Goal: Task Accomplishment & Management: Complete application form

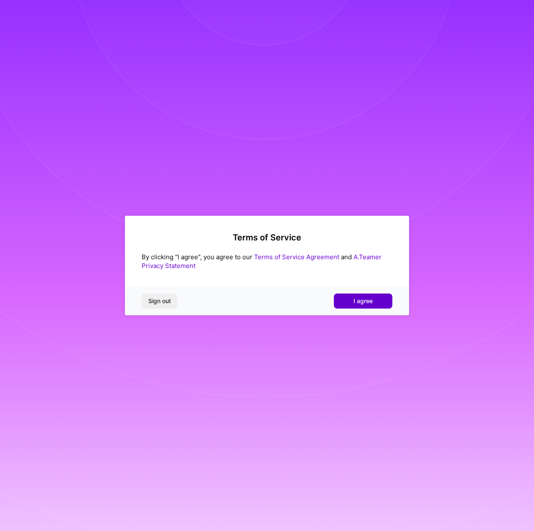
click at [372, 301] on span "I agree" at bounding box center [363, 301] width 19 height 8
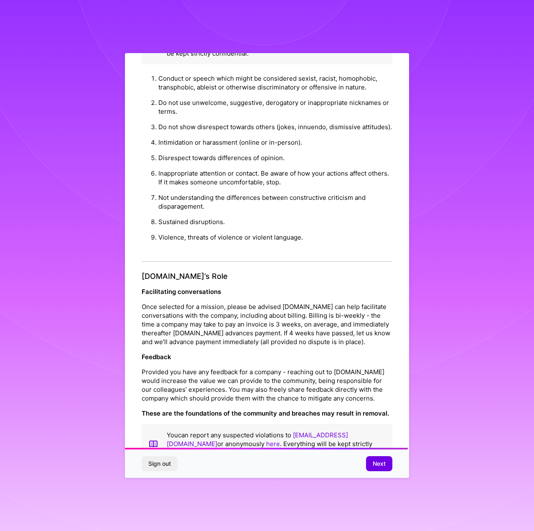
scroll to position [756, 0]
click at [386, 463] on span "Next" at bounding box center [379, 464] width 13 height 8
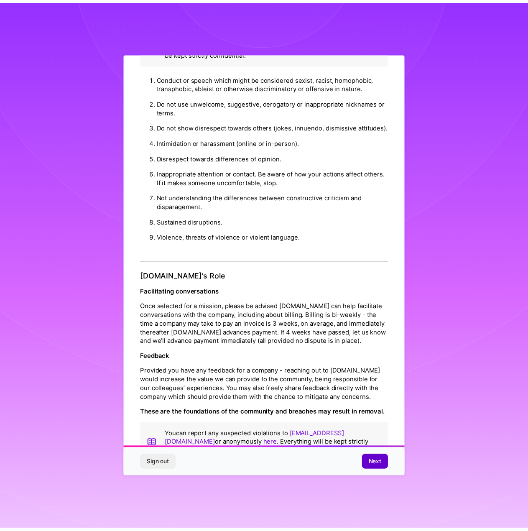
scroll to position [0, 0]
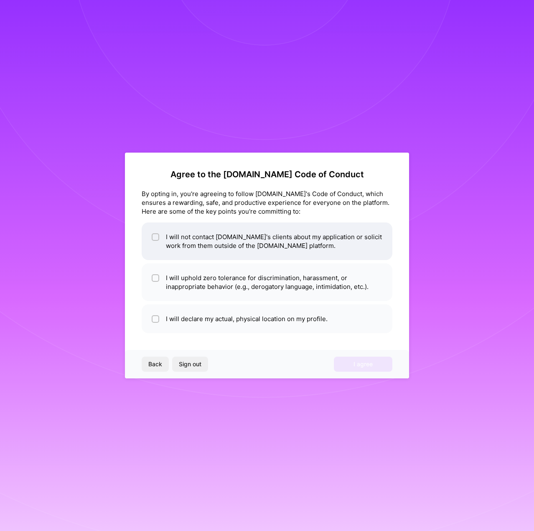
click at [374, 251] on li "I will not contact A.Team's clients about my application or solicit work from t…" at bounding box center [267, 241] width 251 height 38
checkbox input "true"
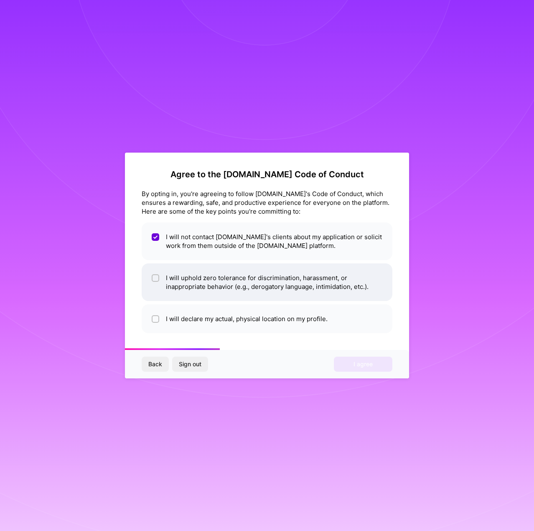
click at [375, 269] on li "I will uphold zero tolerance for discrimination, harassment, or inappropriate b…" at bounding box center [267, 282] width 251 height 38
checkbox input "true"
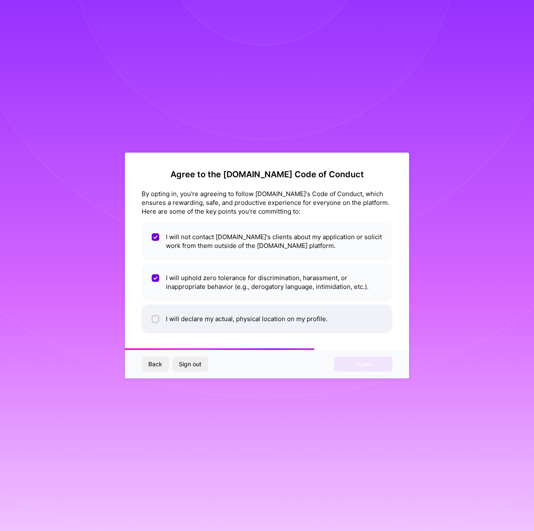
click at [367, 312] on li "I will declare my actual, physical location on my profile." at bounding box center [267, 318] width 251 height 29
checkbox input "true"
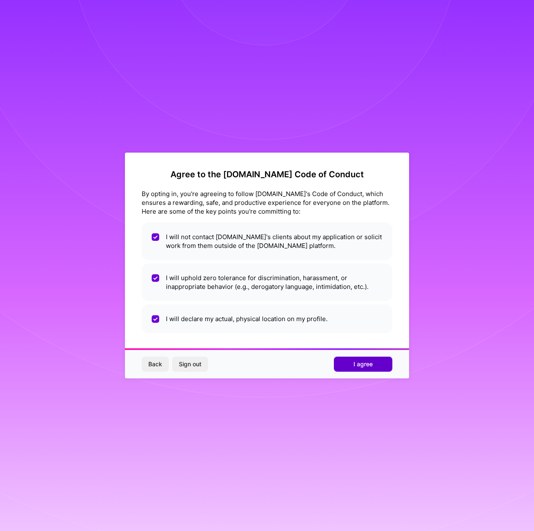
click at [359, 361] on span "I agree" at bounding box center [363, 364] width 19 height 8
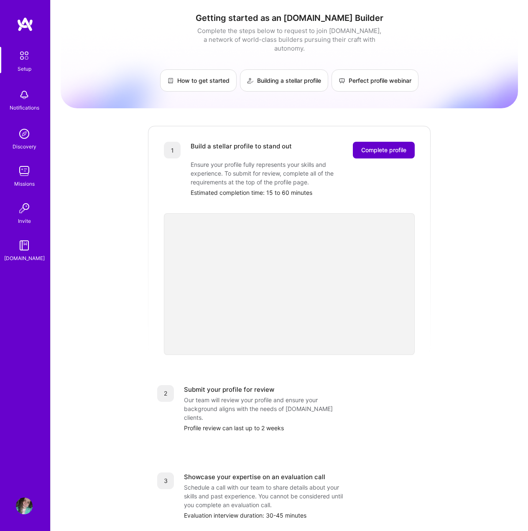
click at [400, 146] on span "Complete profile" at bounding box center [383, 150] width 45 height 8
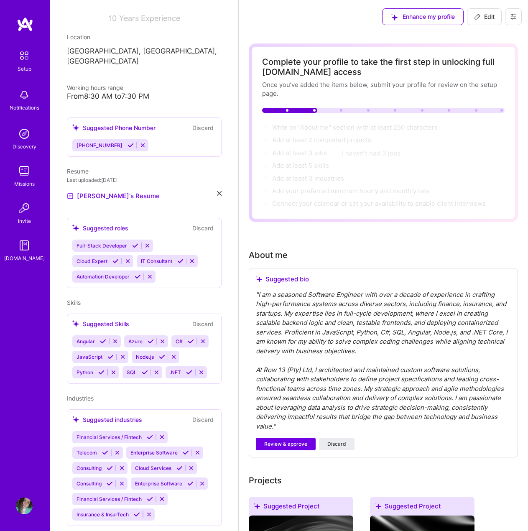
scroll to position [134, 0]
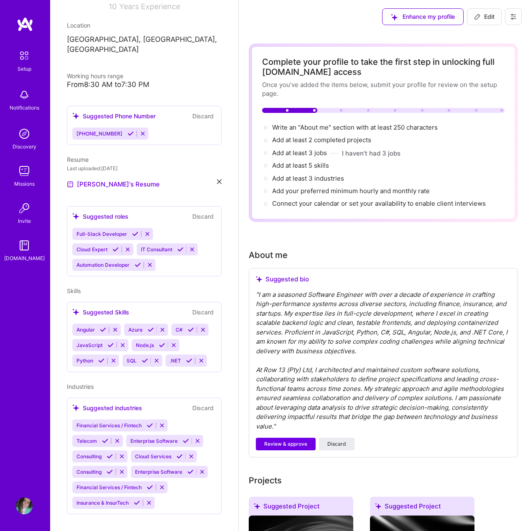
click at [190, 251] on div "Full-Stack Developer Cloud Expert IT Consultant Automation Developer" at bounding box center [144, 249] width 144 height 43
click at [195, 254] on div "Full-Stack Developer Cloud Expert IT Consultant Automation Developer" at bounding box center [144, 249] width 144 height 43
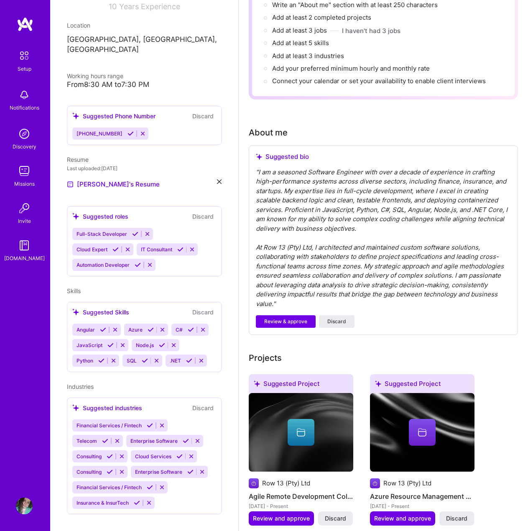
scroll to position [125, 0]
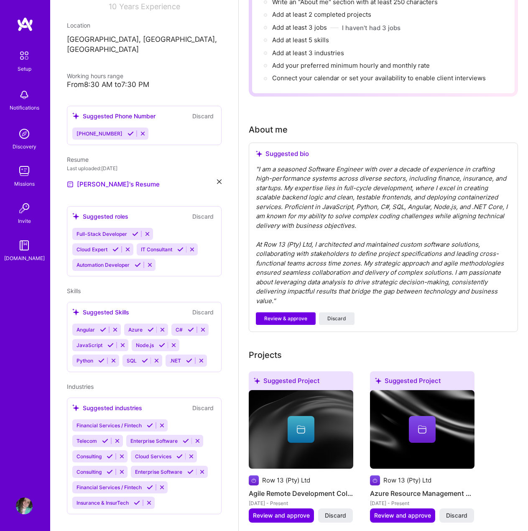
click at [118, 438] on icon at bounding box center [117, 441] width 6 height 6
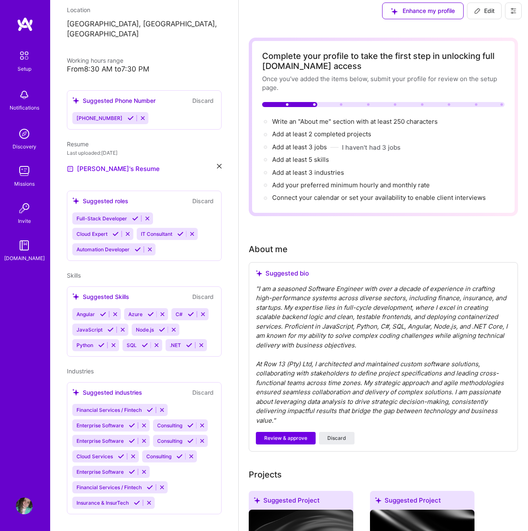
scroll to position [0, 0]
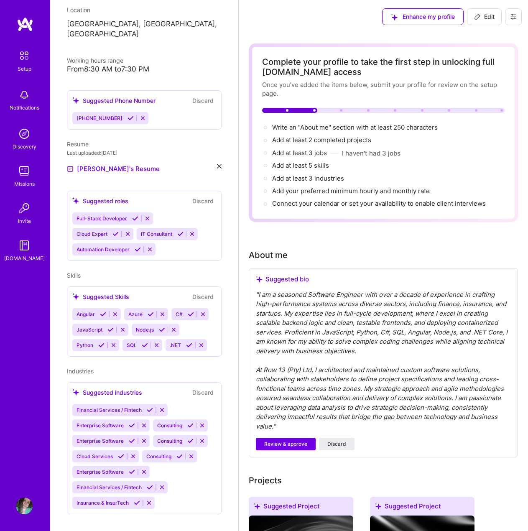
click at [146, 438] on icon at bounding box center [144, 441] width 6 height 6
click at [205, 438] on icon at bounding box center [202, 441] width 6 height 6
click at [192, 453] on icon at bounding box center [191, 456] width 6 height 6
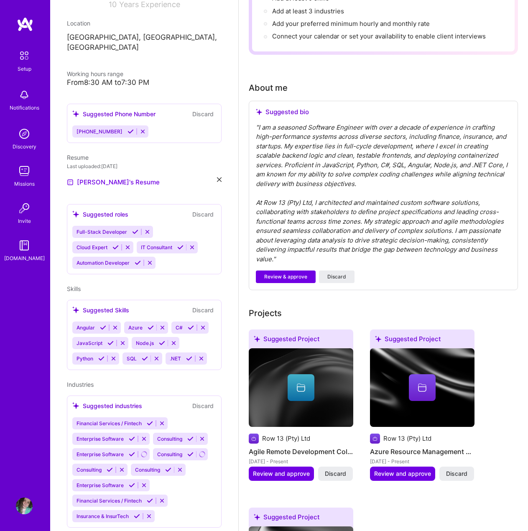
scroll to position [149, 0]
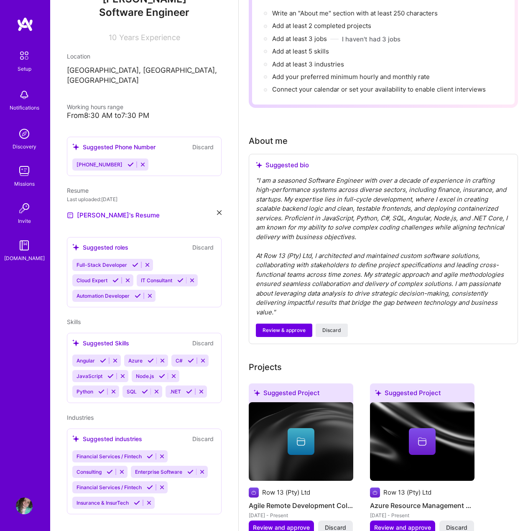
scroll to position [125, 0]
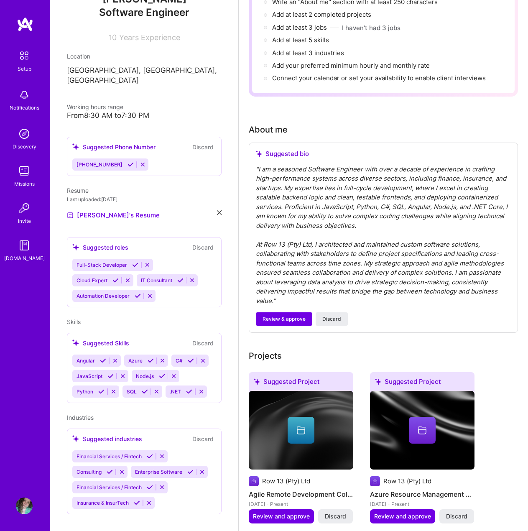
click at [163, 484] on icon at bounding box center [162, 487] width 6 height 6
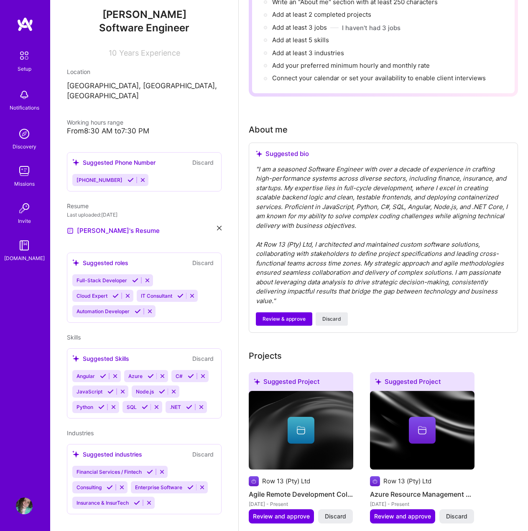
click at [186, 495] on div "Financial Services / Fintech Consulting Enterprise Software Insurance & InsurTe…" at bounding box center [144, 487] width 144 height 43
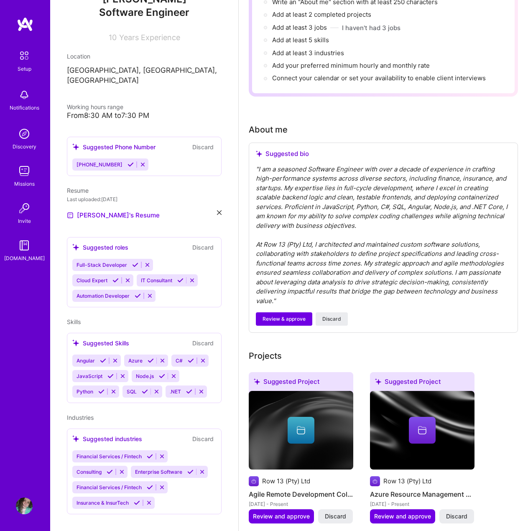
click at [194, 494] on div "Financial Services / Fintech Consulting Enterprise Software Financial Services …" at bounding box center [144, 479] width 144 height 59
click at [269, 315] on span "Review & approve" at bounding box center [284, 319] width 43 height 8
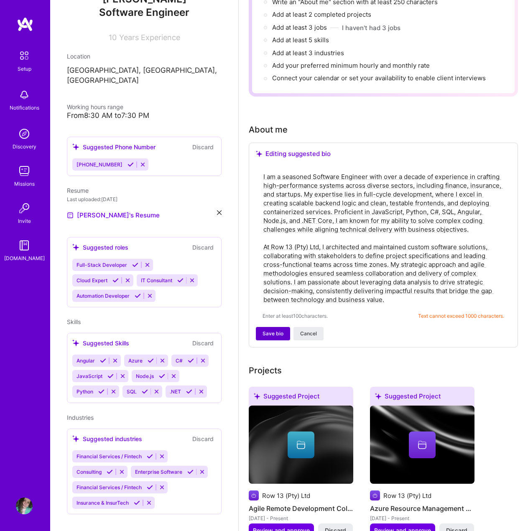
click at [267, 333] on span "Save bio" at bounding box center [273, 334] width 21 height 8
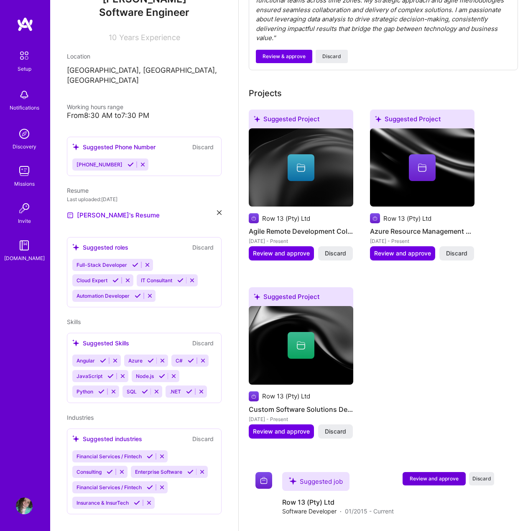
scroll to position [326, 0]
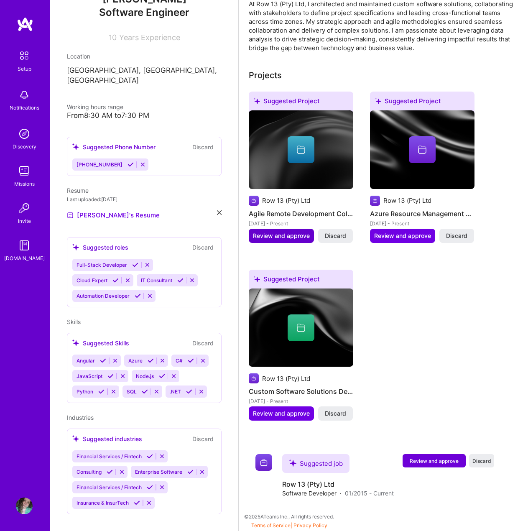
click at [283, 238] on span "Review and approve" at bounding box center [281, 236] width 57 height 8
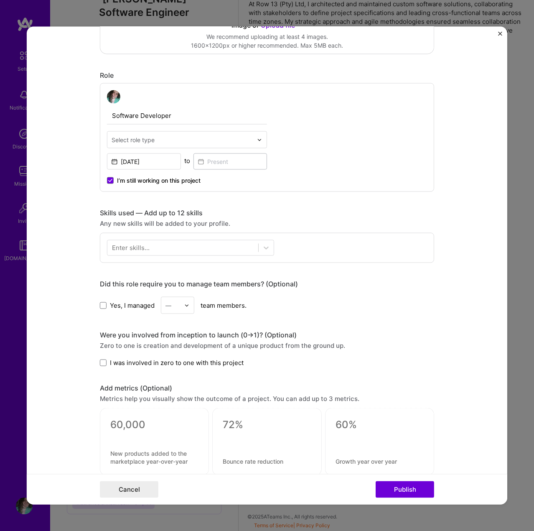
scroll to position [251, 0]
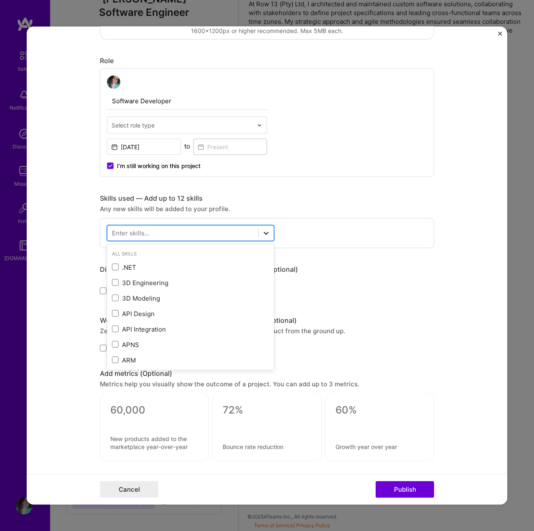
click at [263, 230] on icon at bounding box center [266, 233] width 8 height 8
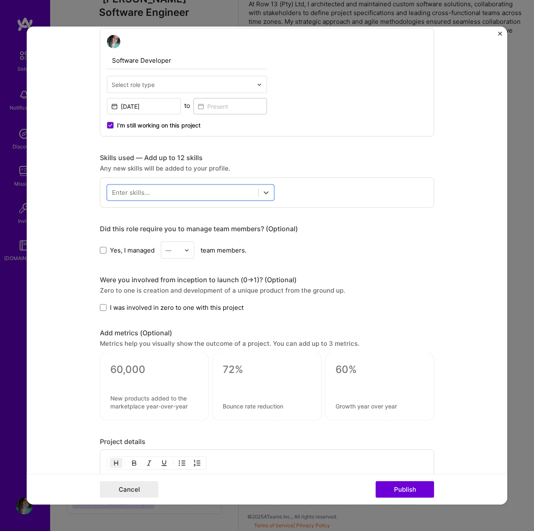
scroll to position [293, 0]
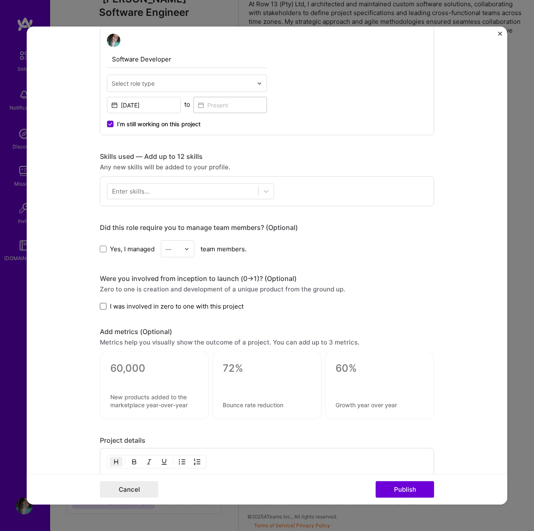
click at [100, 305] on span at bounding box center [103, 306] width 7 height 7
click at [0, 0] on input "I was involved in zero to one with this project" at bounding box center [0, 0] width 0 height 0
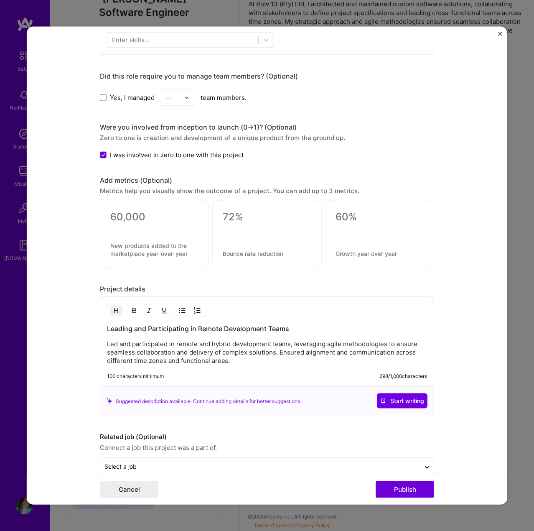
scroll to position [460, 0]
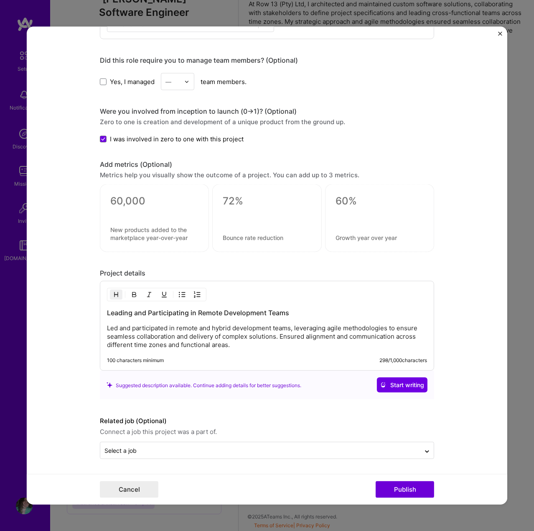
click at [103, 327] on div "Leading and Participating in Remote Development Teams Led and participated in r…" at bounding box center [267, 326] width 335 height 90
click at [107, 327] on p "Led and participated in remote and hybrid development teams, leveraging agile m…" at bounding box center [267, 336] width 320 height 25
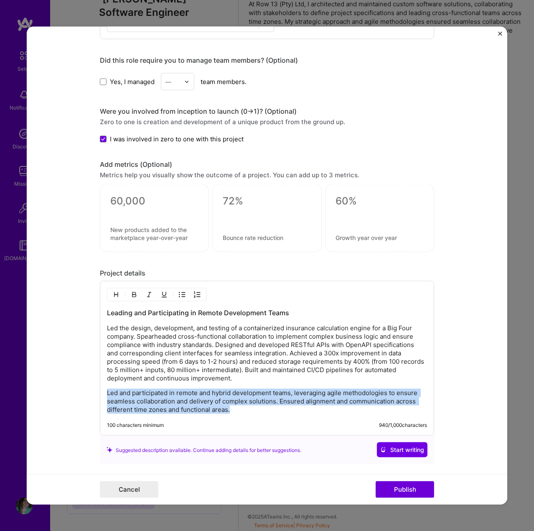
click at [229, 413] on p "Led and participated in remote and hybrid development teams, leveraging agile m…" at bounding box center [267, 401] width 320 height 25
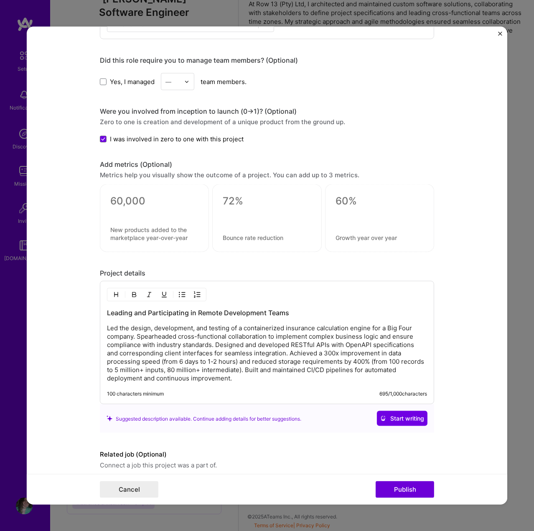
click at [303, 314] on h3 "Leading and Participating in Remote Development Teams" at bounding box center [267, 312] width 320 height 9
click at [232, 312] on h3 "Leading and Participating in Remote Development Teams" at bounding box center [267, 312] width 320 height 9
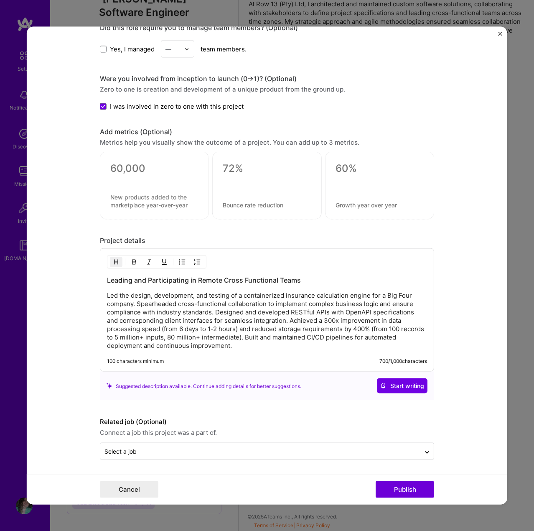
scroll to position [494, 0]
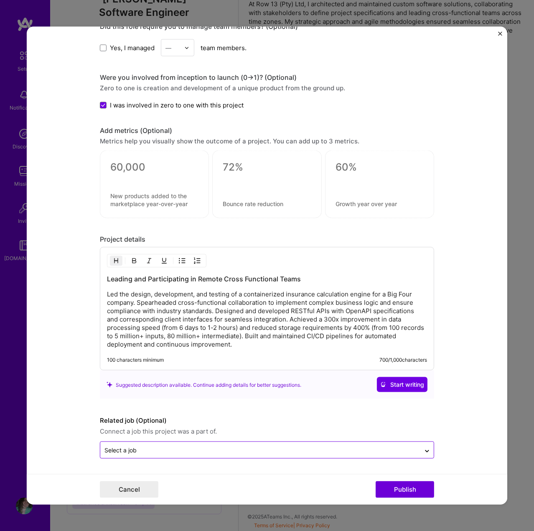
click at [228, 450] on input "text" at bounding box center [261, 450] width 312 height 9
click at [228, 449] on input "text" at bounding box center [261, 450] width 312 height 9
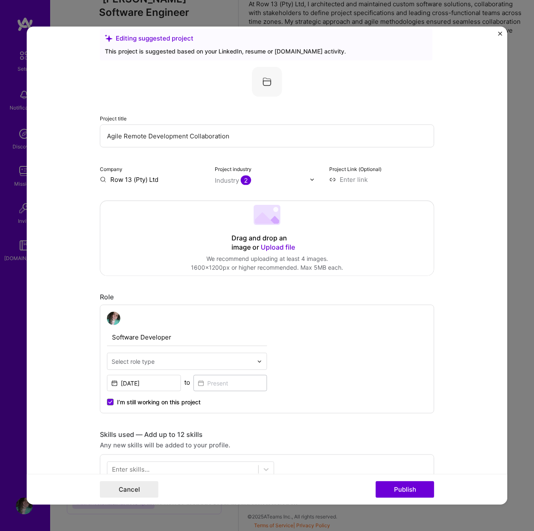
scroll to position [0, 0]
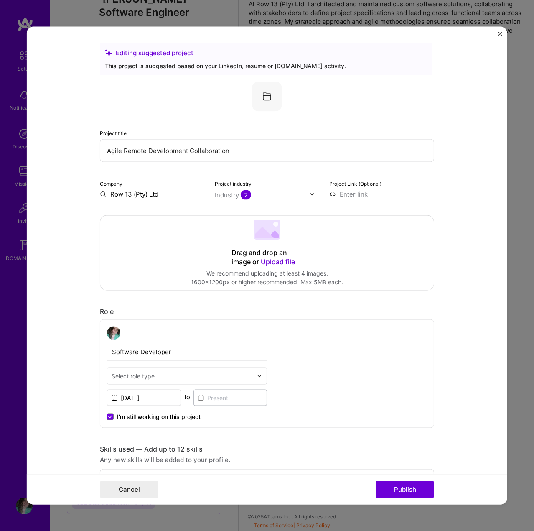
click at [310, 195] on img at bounding box center [312, 194] width 5 height 5
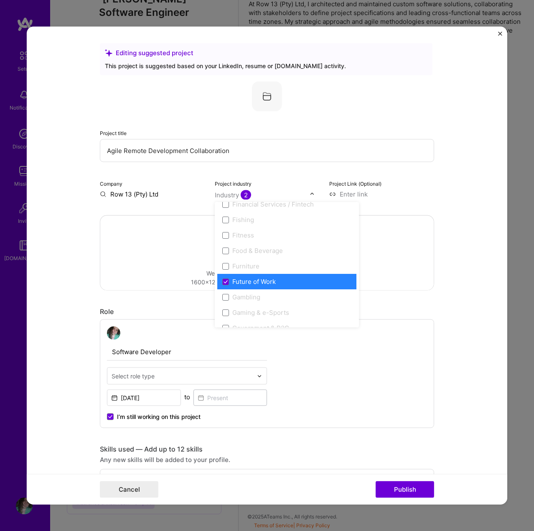
scroll to position [920, 0]
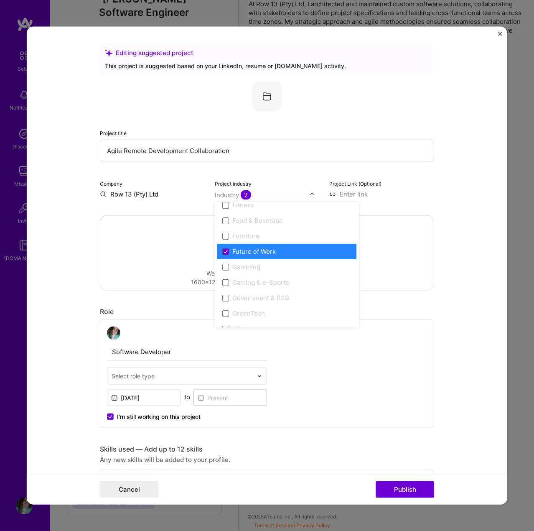
click at [224, 251] on icon at bounding box center [226, 251] width 4 height 3
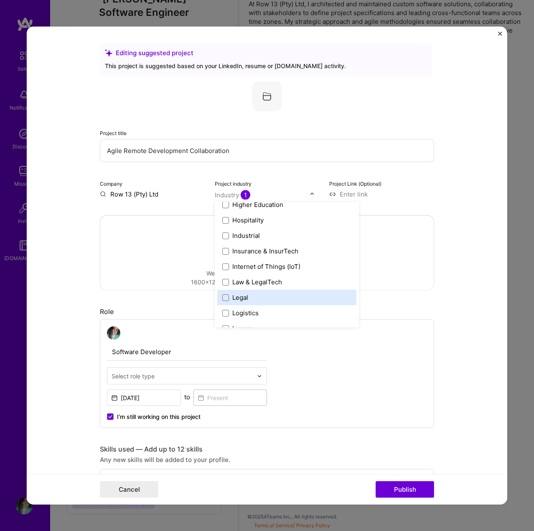
scroll to position [1087, 0]
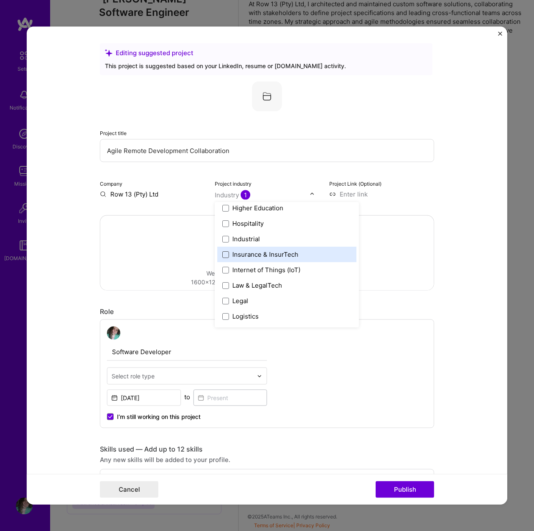
click at [222, 255] on span at bounding box center [225, 254] width 7 height 7
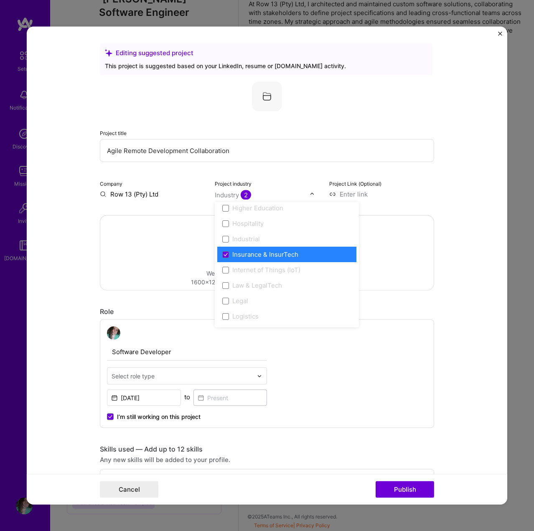
click at [440, 192] on form "Editing suggested project This project is suggested based on your LinkedIn, res…" at bounding box center [267, 266] width 481 height 478
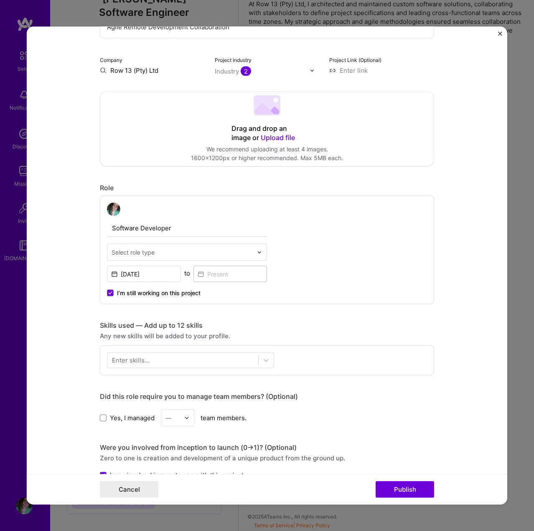
scroll to position [125, 0]
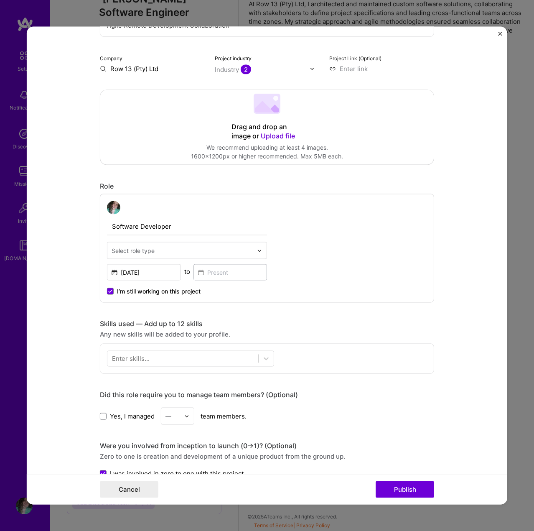
click at [162, 232] on input "Software Developer" at bounding box center [187, 227] width 160 height 18
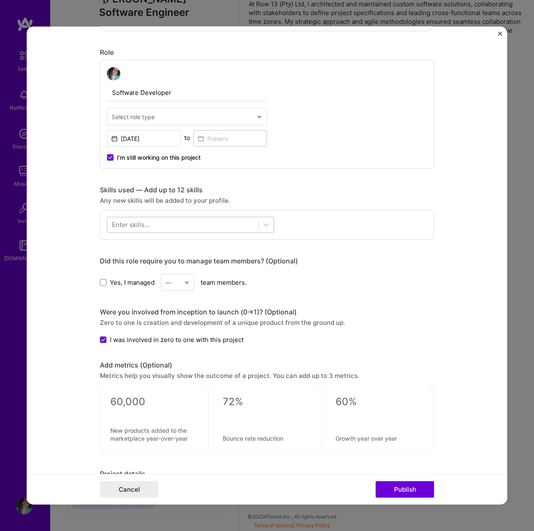
scroll to position [243, 0]
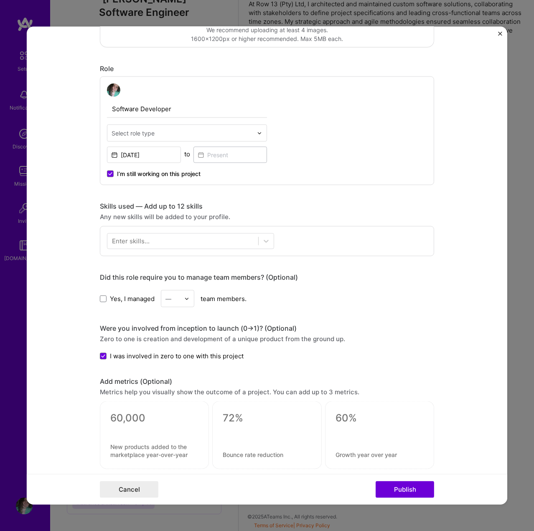
click at [171, 123] on div "Software Developer Select role type [DATE] to I’m still working on this project" at bounding box center [187, 131] width 160 height 94
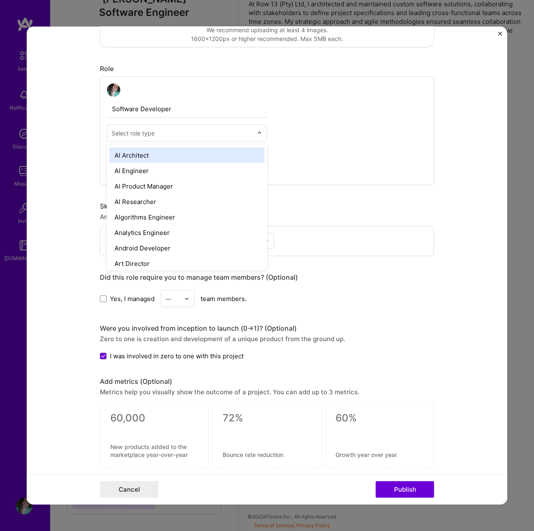
click at [173, 132] on input "text" at bounding box center [182, 133] width 141 height 9
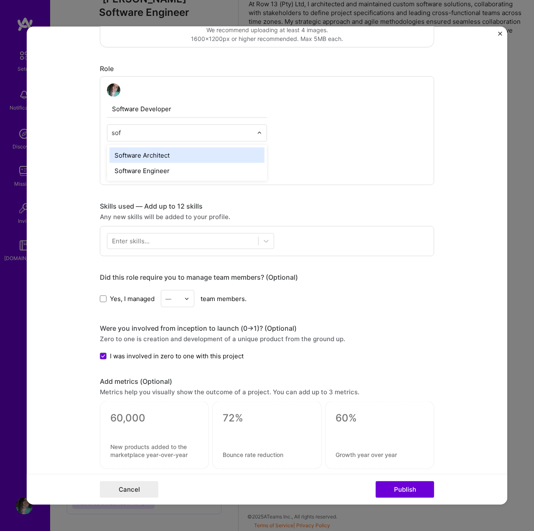
type input "soft"
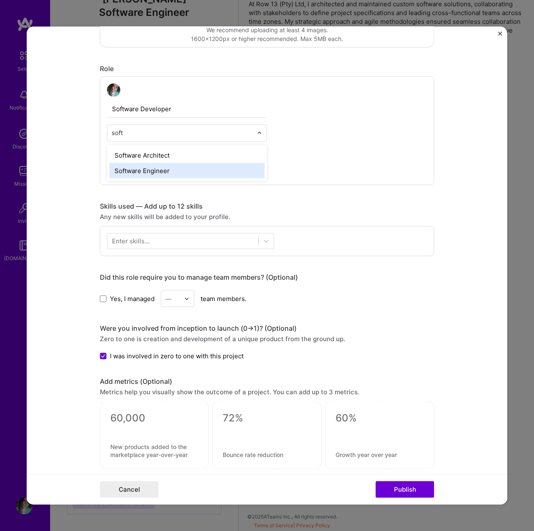
click at [131, 170] on div "Software Engineer" at bounding box center [187, 170] width 155 height 15
drag, startPoint x: 172, startPoint y: 110, endPoint x: 151, endPoint y: 110, distance: 20.9
click at [151, 110] on input "Software Developer" at bounding box center [187, 109] width 160 height 18
click at [419, 327] on div "Were you involved from inception to launch (0 -> 1)? (Optional)" at bounding box center [267, 328] width 335 height 9
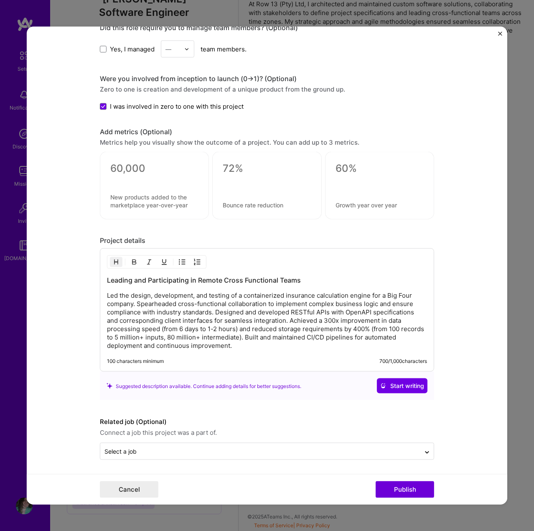
scroll to position [494, 0]
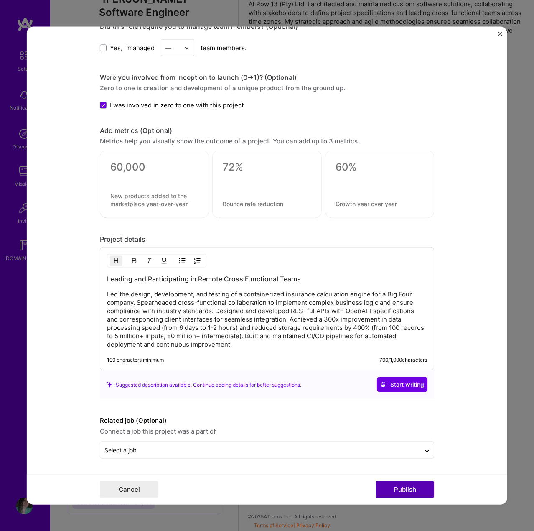
click at [407, 489] on button "Publish" at bounding box center [405, 489] width 59 height 17
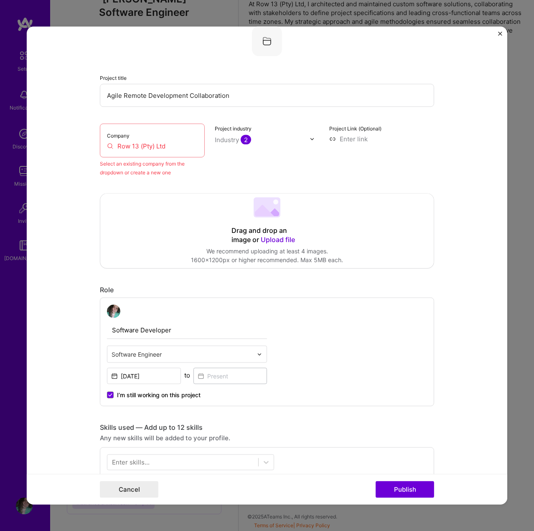
scroll to position [55, 0]
click at [179, 140] on div "Company Row 13 (Pty) Ltd" at bounding box center [152, 141] width 105 height 34
